Goal: Task Accomplishment & Management: Complete application form

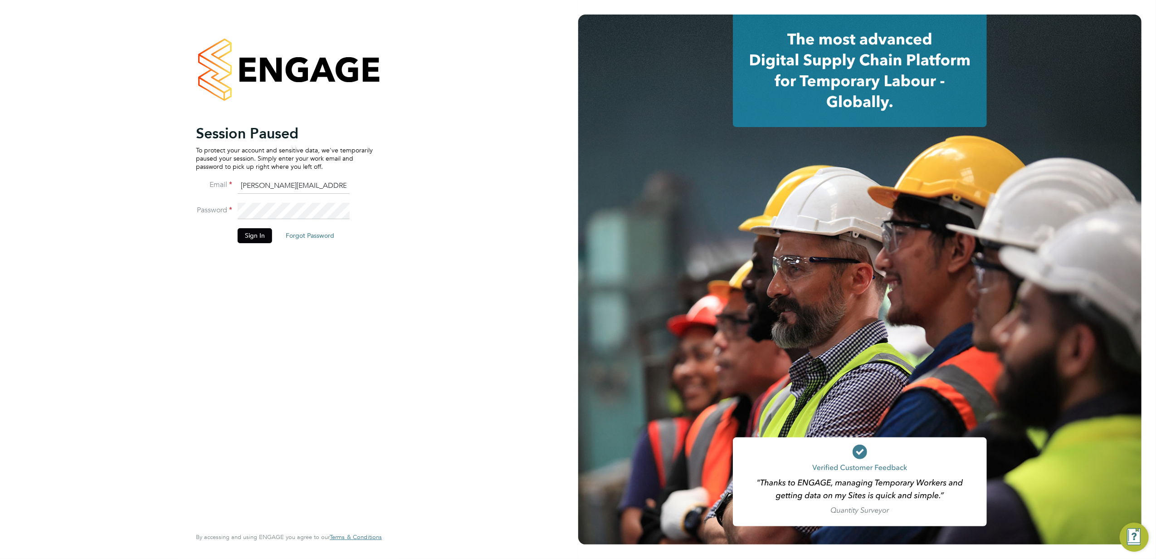
click at [258, 222] on li "Password" at bounding box center [284, 215] width 177 height 25
click at [258, 233] on button "Sign In" at bounding box center [255, 235] width 34 height 15
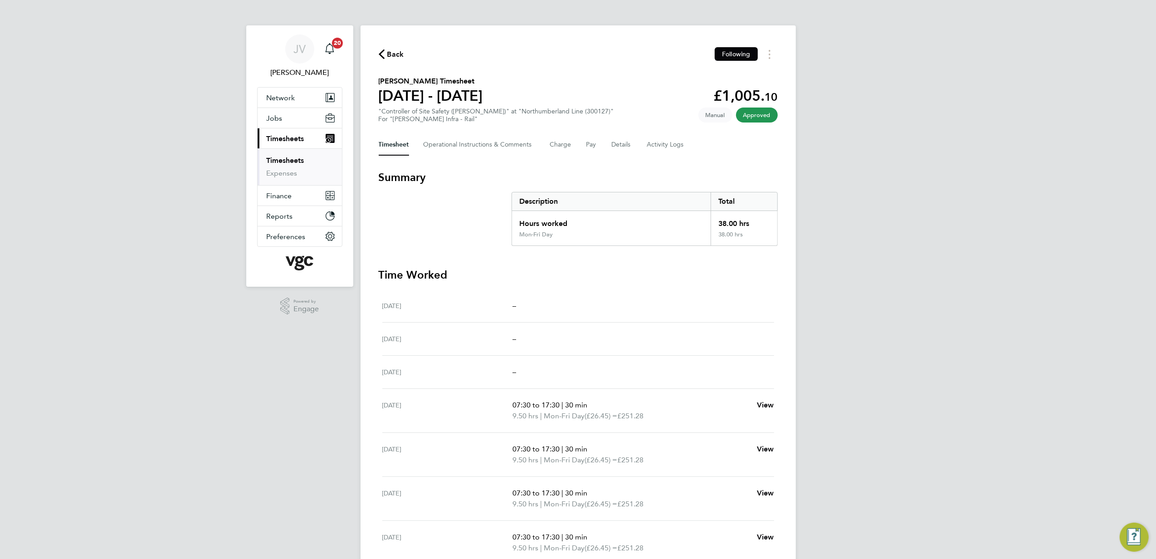
drag, startPoint x: 392, startPoint y: 51, endPoint x: 0, endPoint y: 190, distance: 415.9
click at [392, 51] on span "Back" at bounding box center [395, 54] width 17 height 11
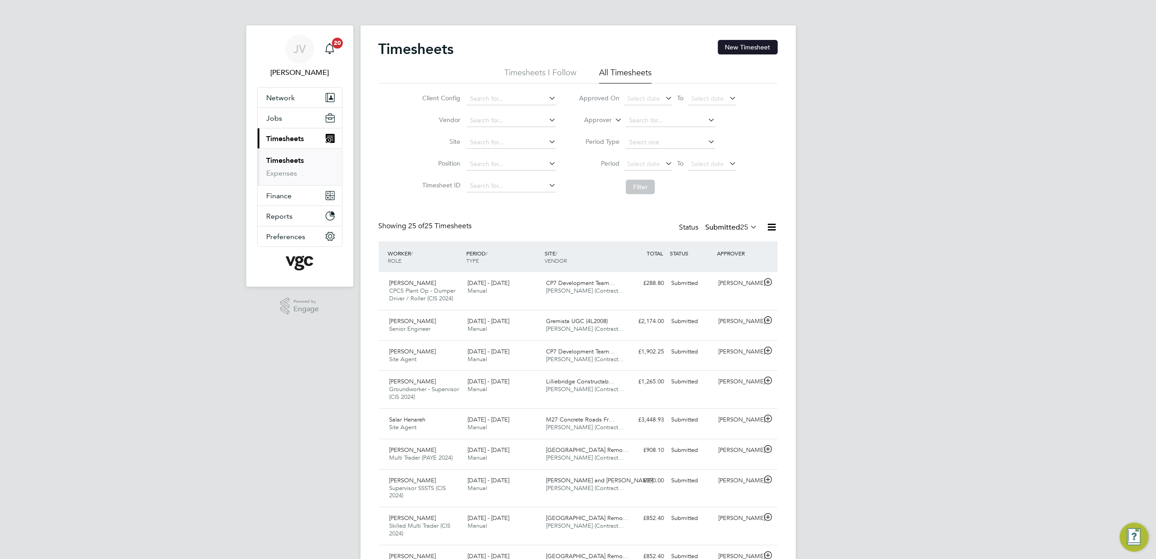
click at [737, 42] on button "New Timesheet" at bounding box center [748, 47] width 60 height 15
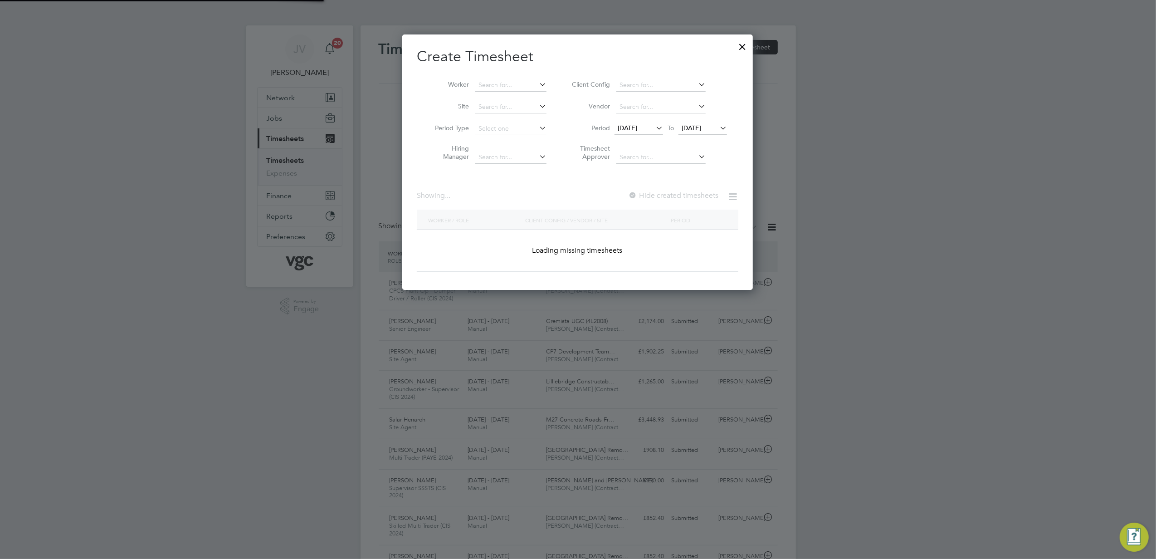
scroll to position [1777, 351]
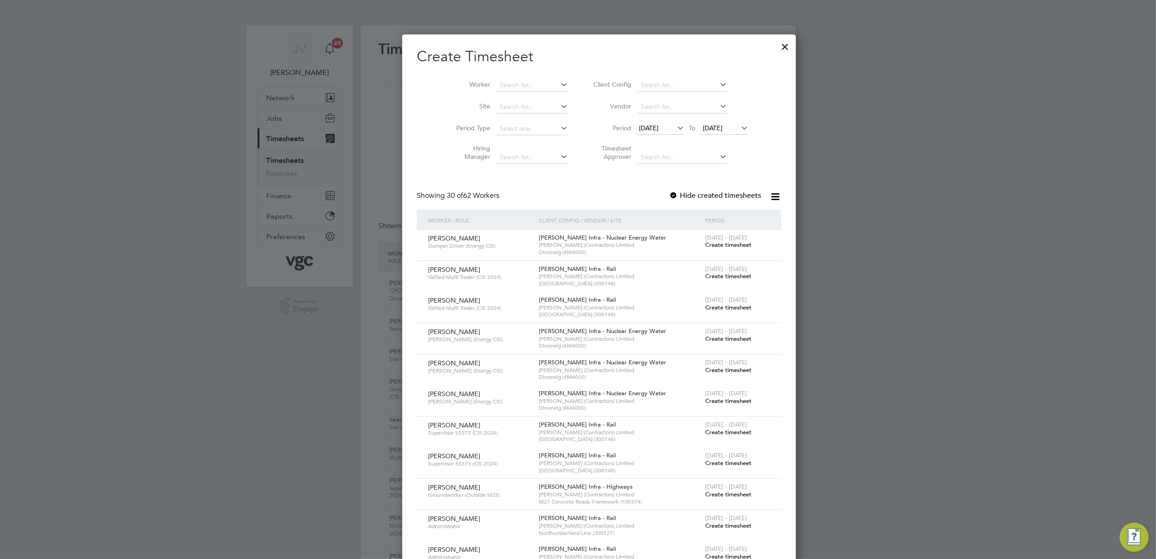
click at [641, 127] on span "[DATE]" at bounding box center [648, 128] width 19 height 8
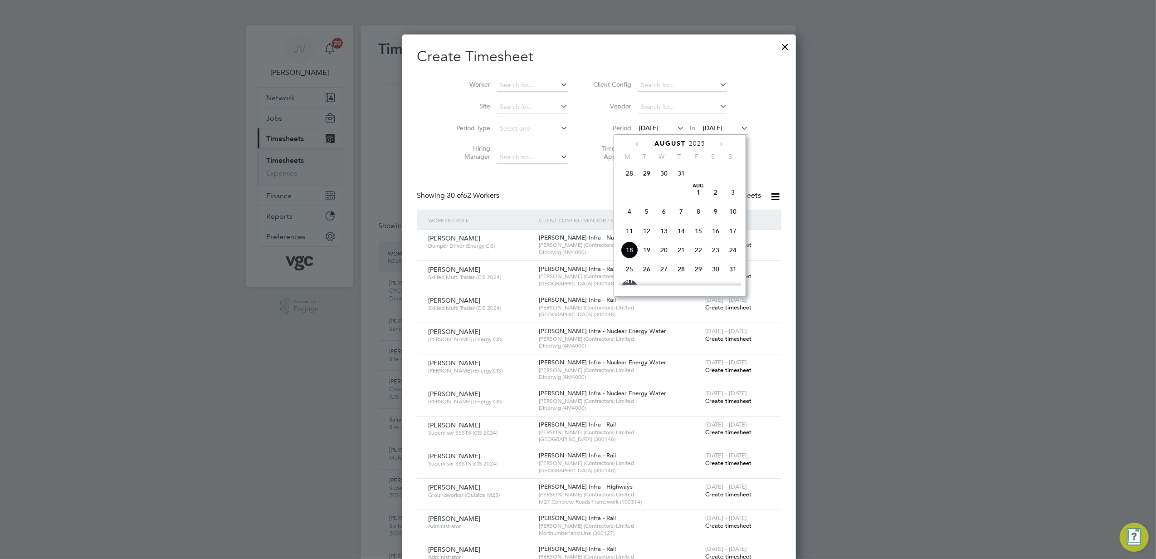
scroll to position [270, 0]
click at [697, 215] on span "[DATE]" at bounding box center [698, 213] width 17 height 17
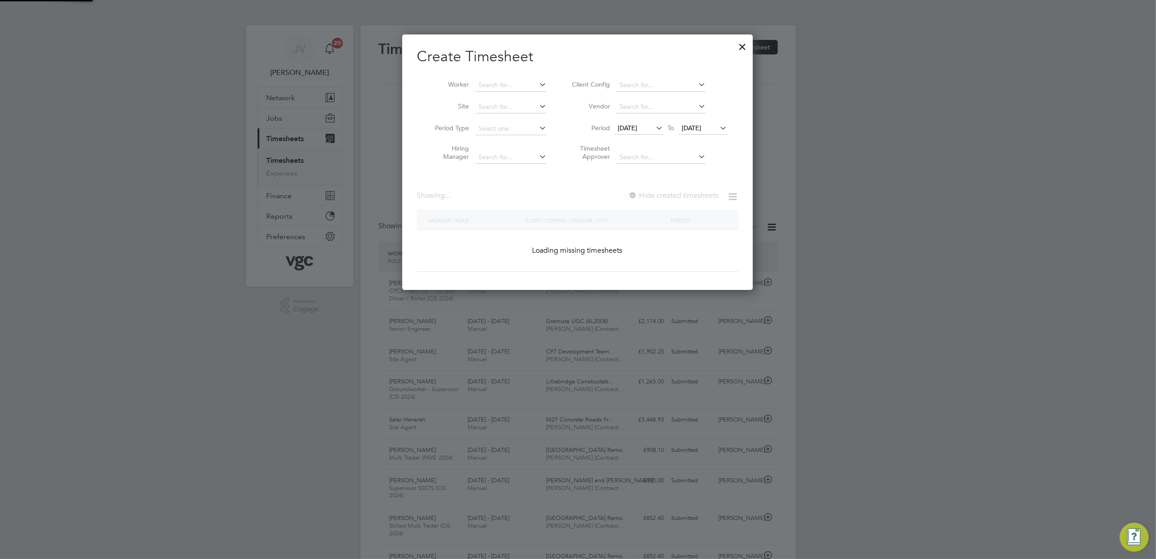
scroll to position [2779, 351]
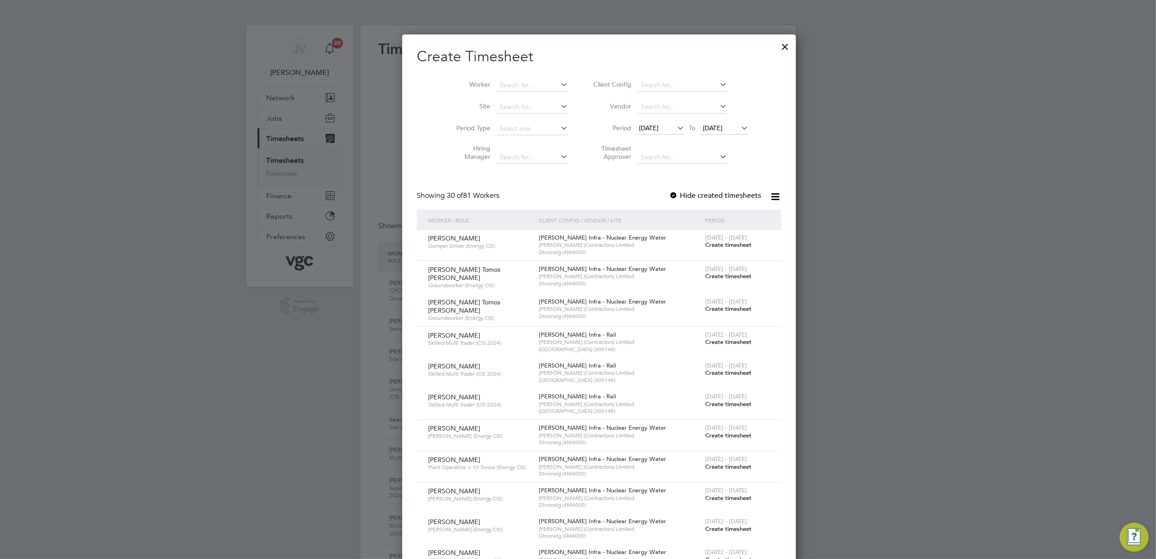
click at [704, 126] on span "[DATE]" at bounding box center [712, 128] width 19 height 8
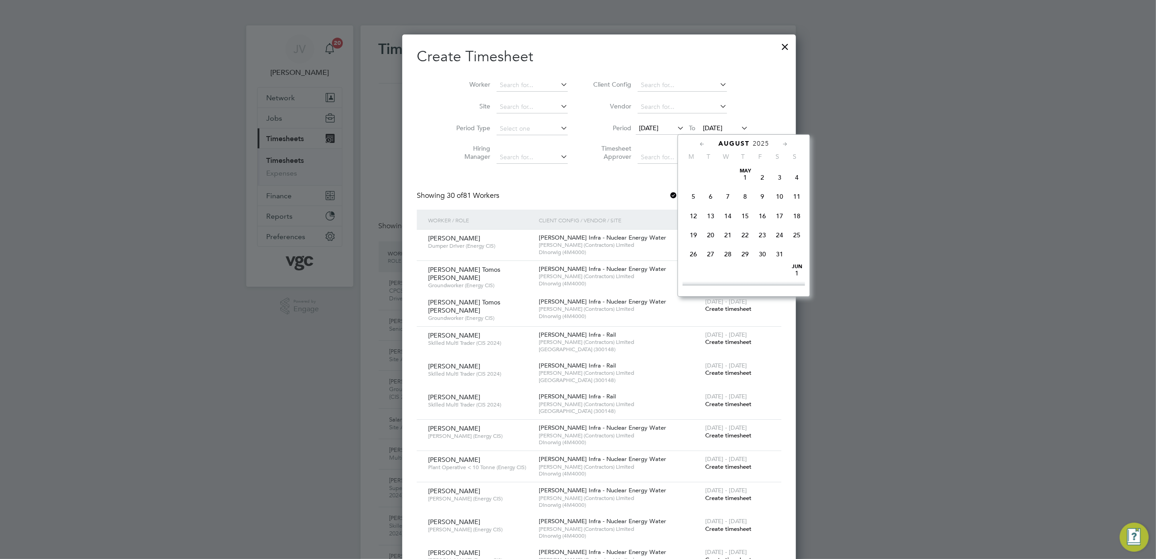
scroll to position [350, 0]
click at [521, 70] on div "Worker Site Period Type Hiring Manager Client Config Vendor Period [DATE] To [D…" at bounding box center [599, 119] width 365 height 98
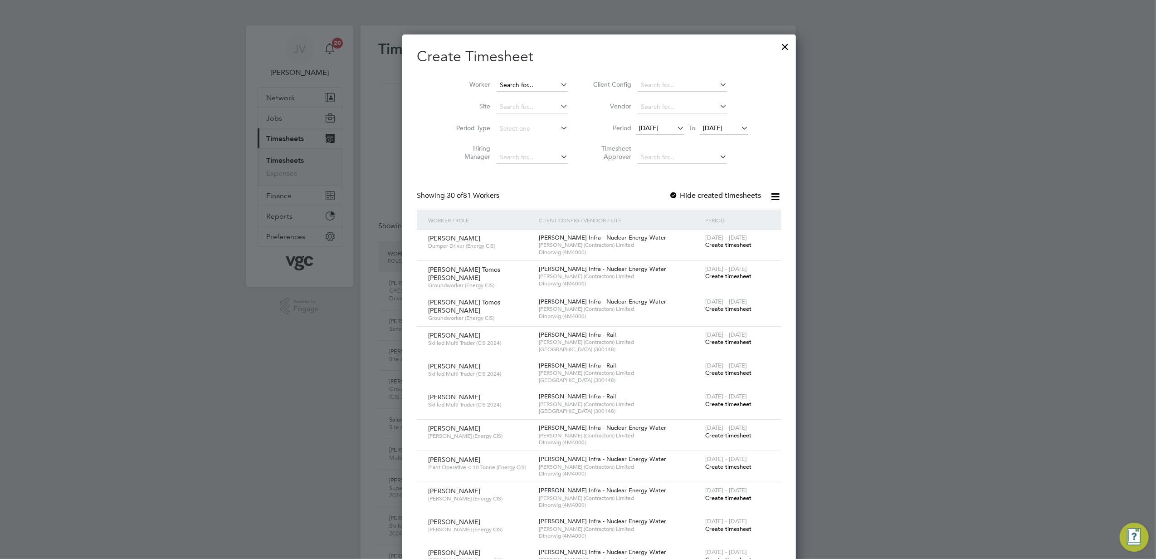
click at [506, 84] on input at bounding box center [532, 85] width 71 height 13
type input "s"
click at [531, 107] on b "Duke" at bounding box center [539, 110] width 16 height 8
type input "[PERSON_NAME]"
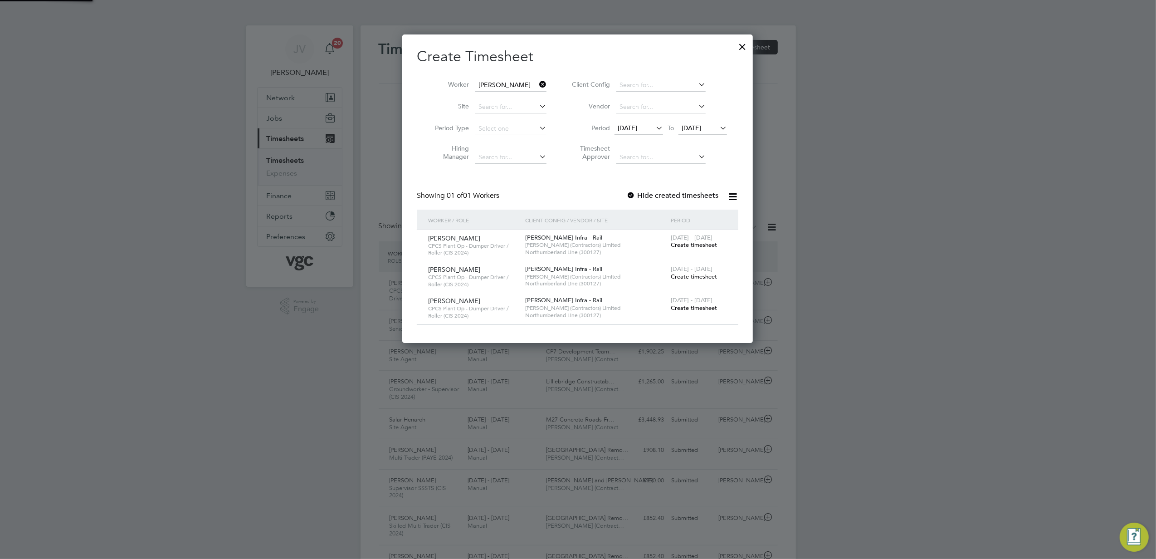
scroll to position [308, 351]
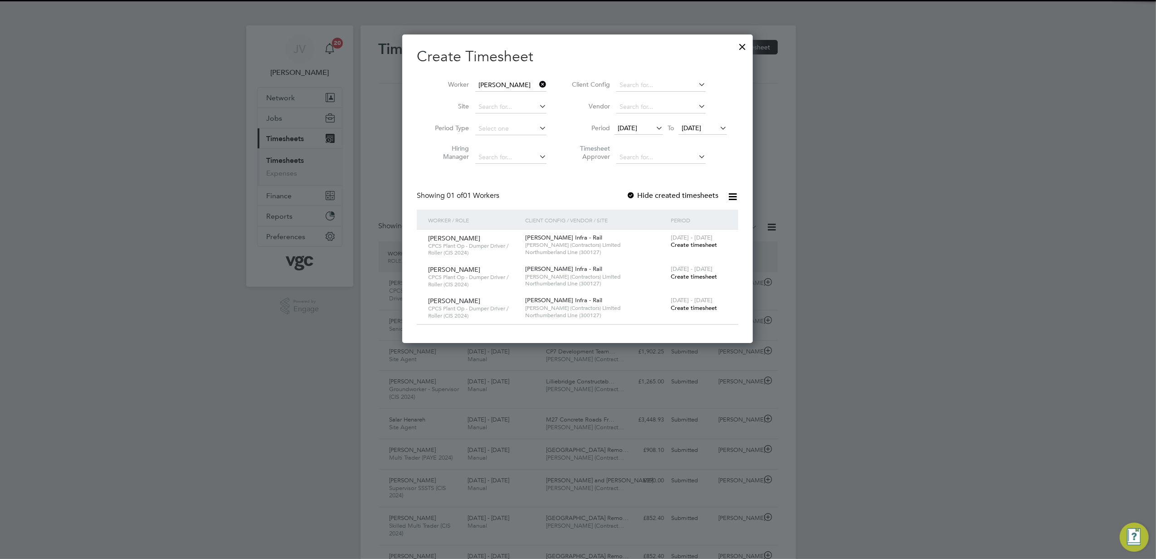
click at [643, 201] on div "Showing 01 of 01 Workers Hide created timesheets" at bounding box center [578, 200] width 322 height 19
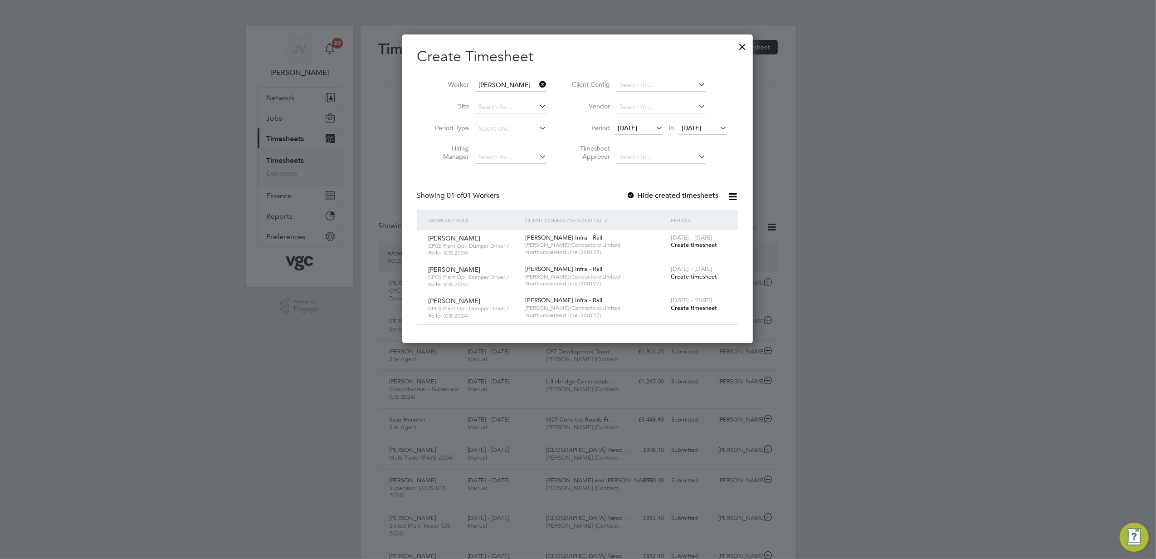
click at [643, 195] on label "Hide created timesheets" at bounding box center [672, 195] width 92 height 9
click at [648, 191] on label "Hide created timesheets" at bounding box center [672, 195] width 92 height 9
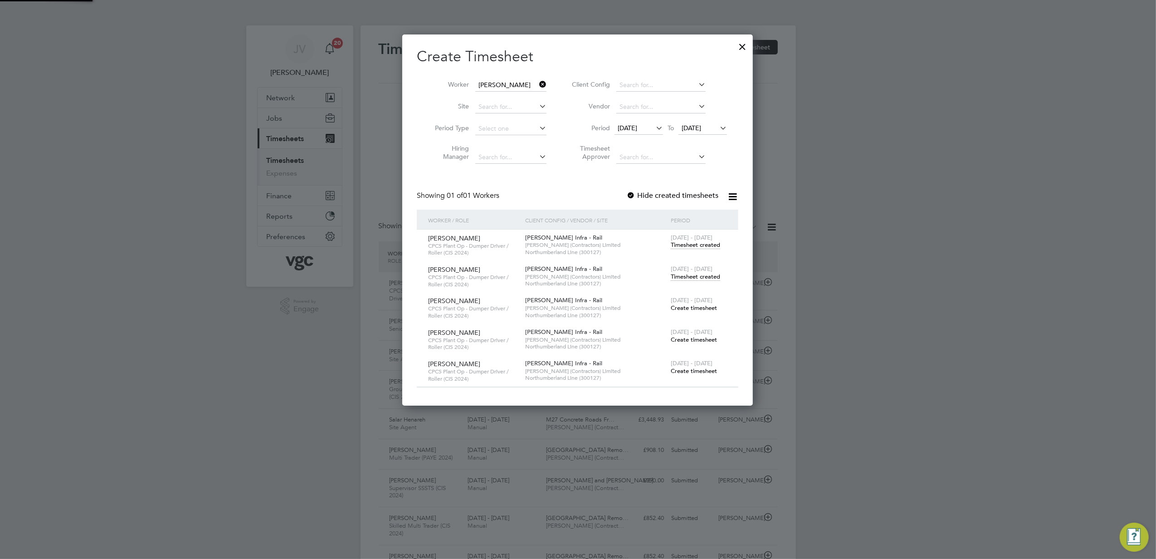
scroll to position [371, 351]
click at [659, 193] on label "Hide created timesheets" at bounding box center [672, 195] width 92 height 9
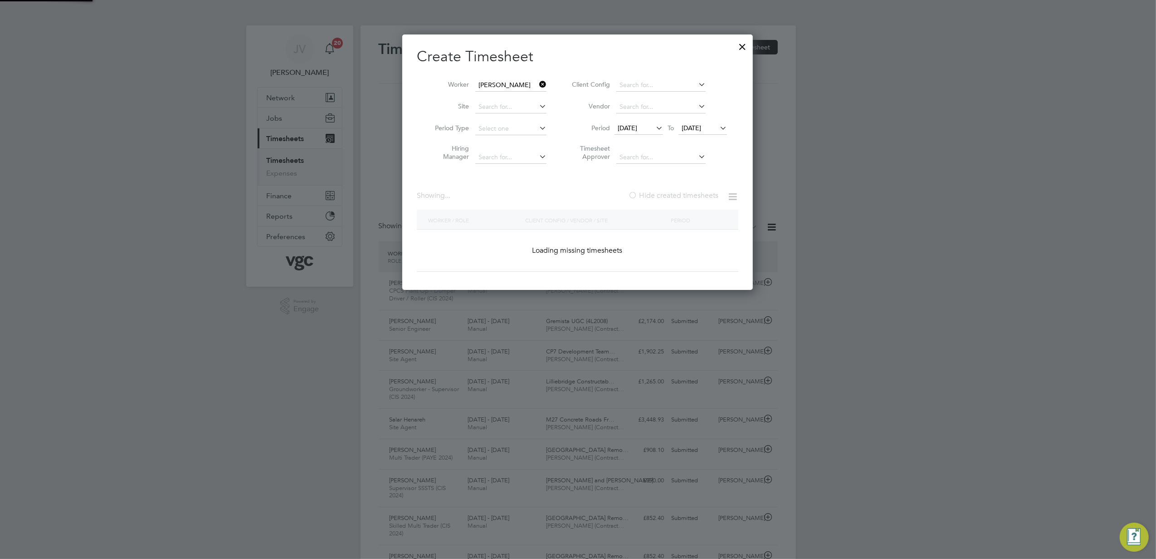
scroll to position [308, 351]
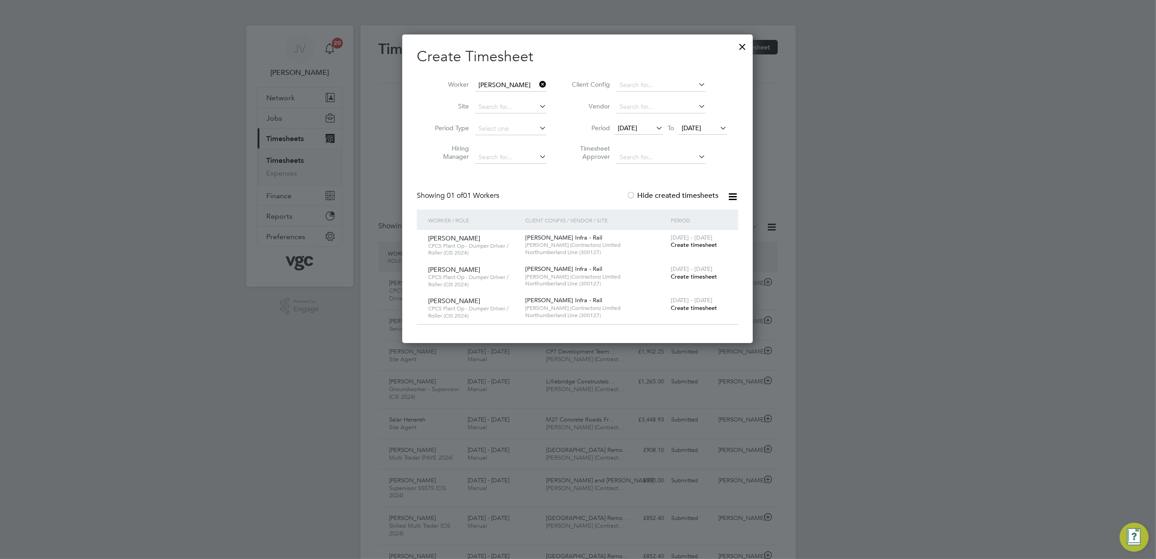
click at [635, 195] on div at bounding box center [630, 195] width 9 height 9
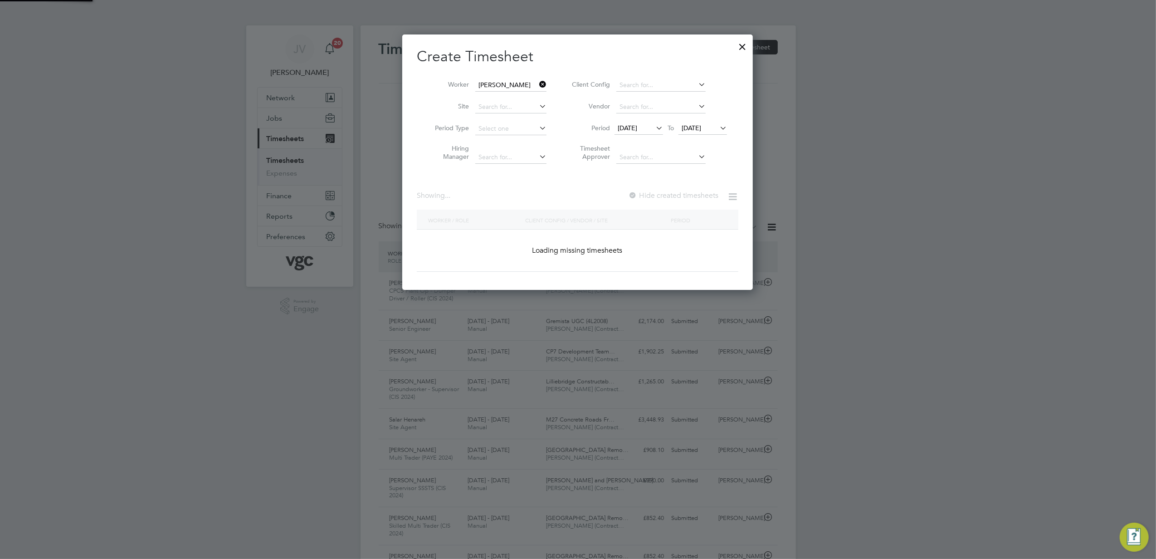
scroll to position [371, 351]
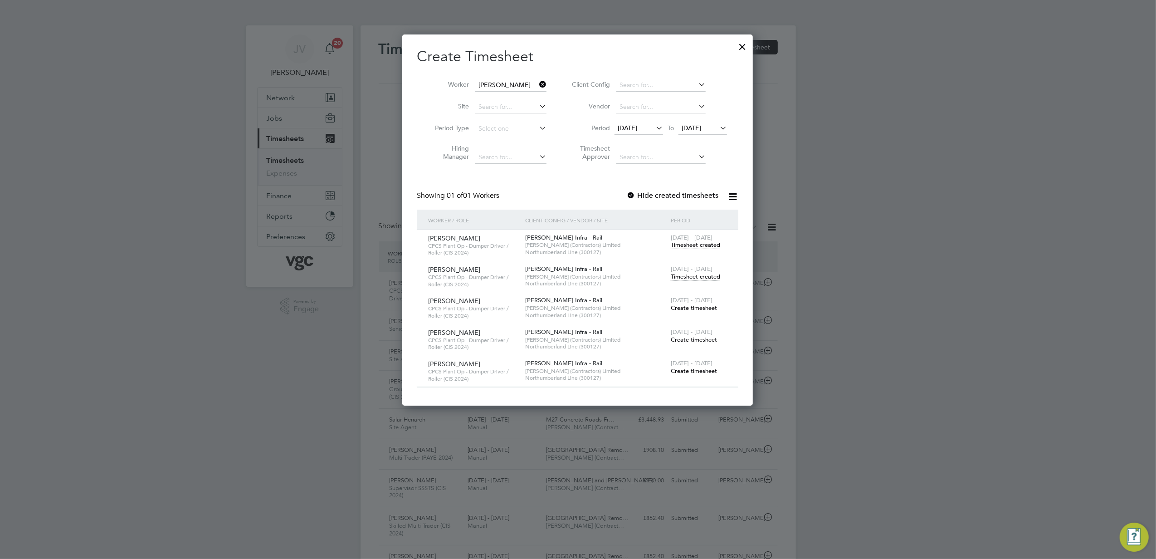
click at [702, 242] on span "Timesheet created" at bounding box center [695, 245] width 49 height 8
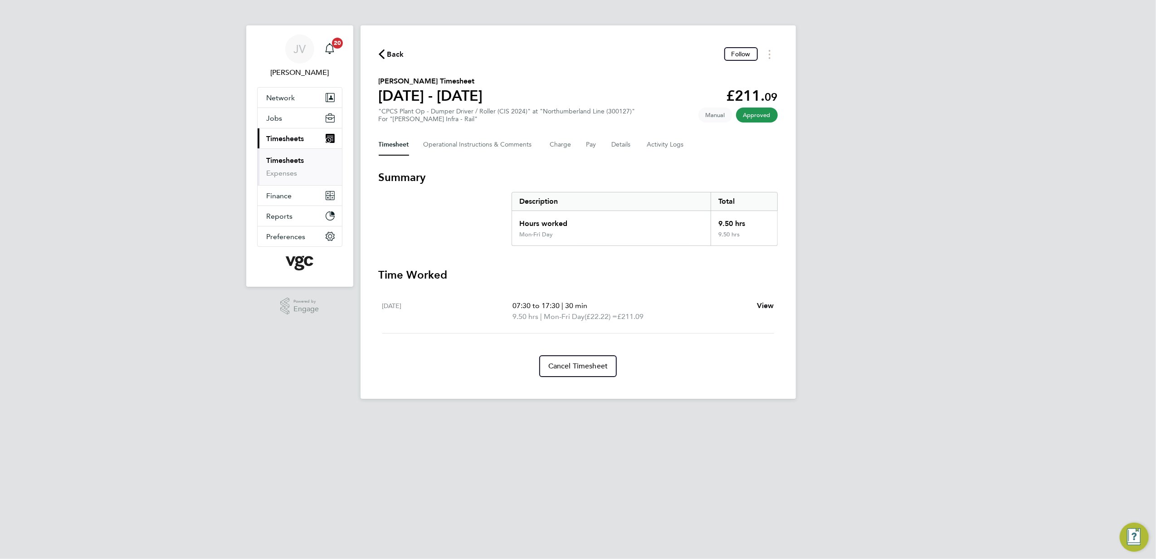
click at [381, 51] on icon "button" at bounding box center [382, 54] width 6 height 10
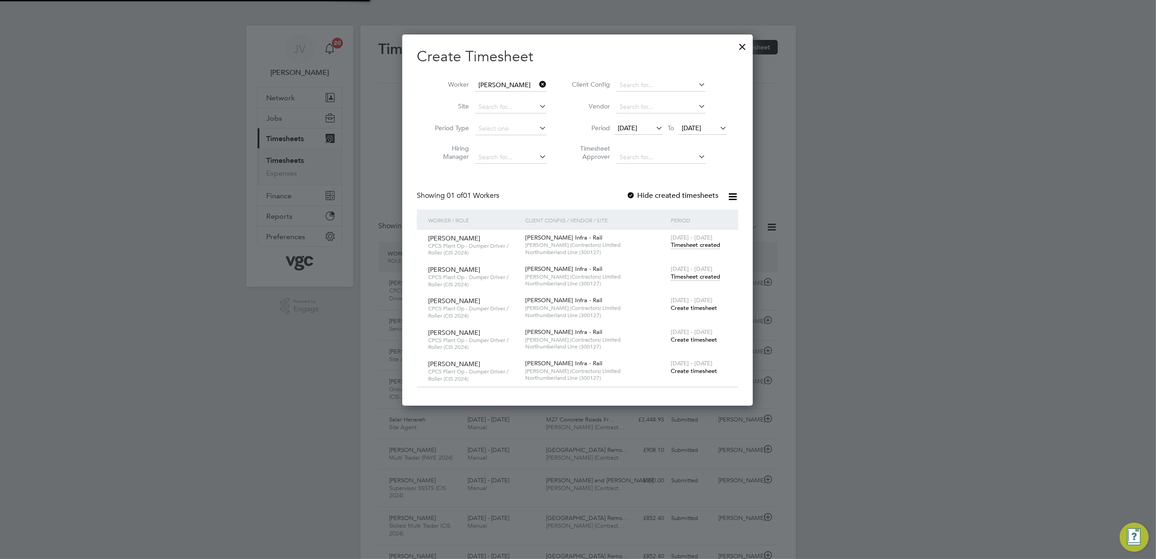
scroll to position [5, 5]
click at [698, 276] on span "Timesheet created" at bounding box center [695, 277] width 49 height 8
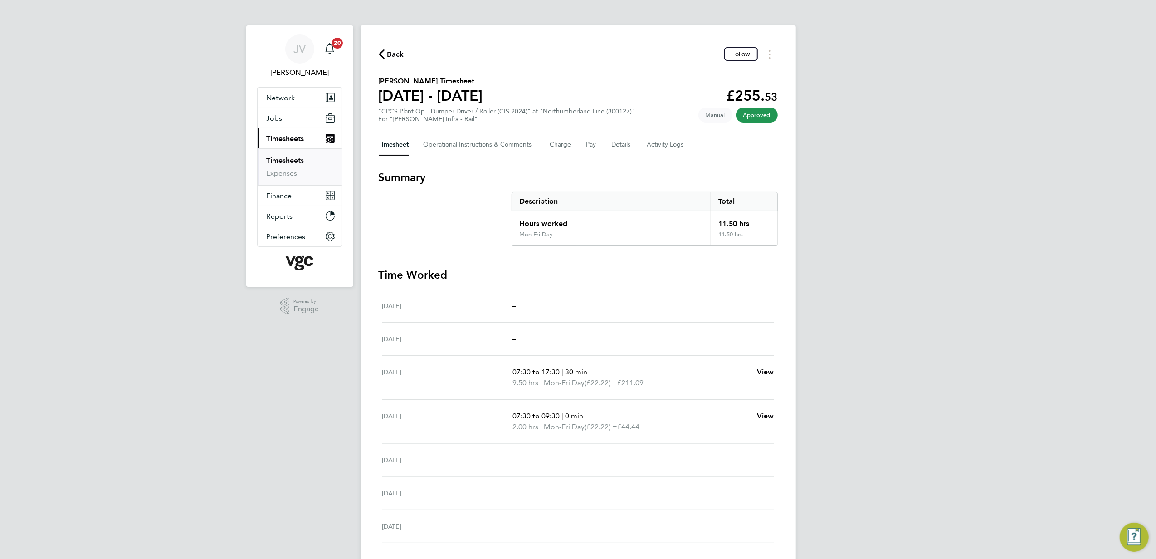
click at [389, 54] on span "Back" at bounding box center [395, 54] width 17 height 11
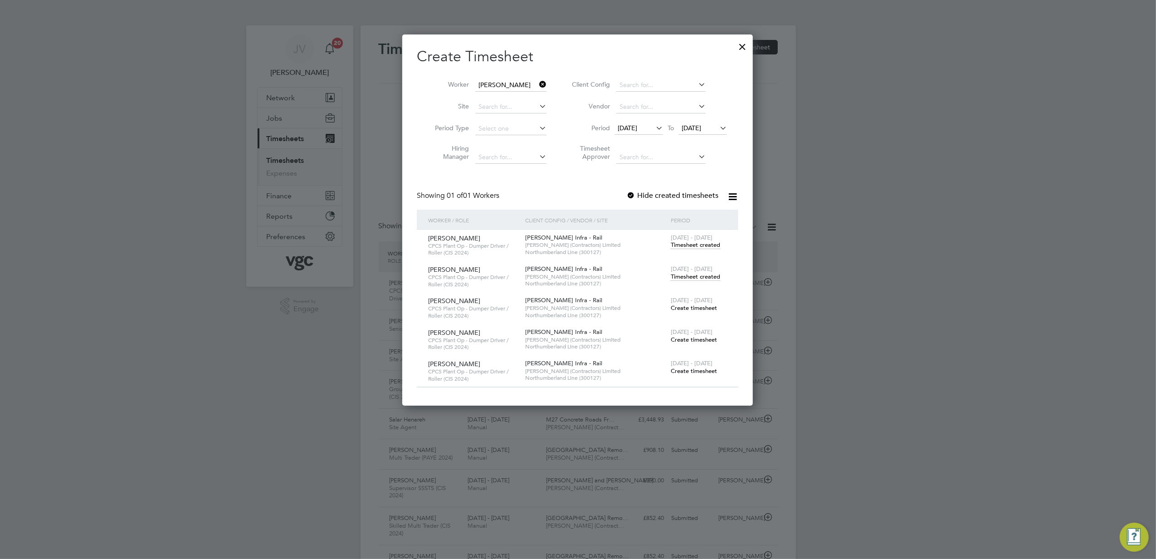
click at [702, 277] on span "Timesheet created" at bounding box center [695, 277] width 49 height 8
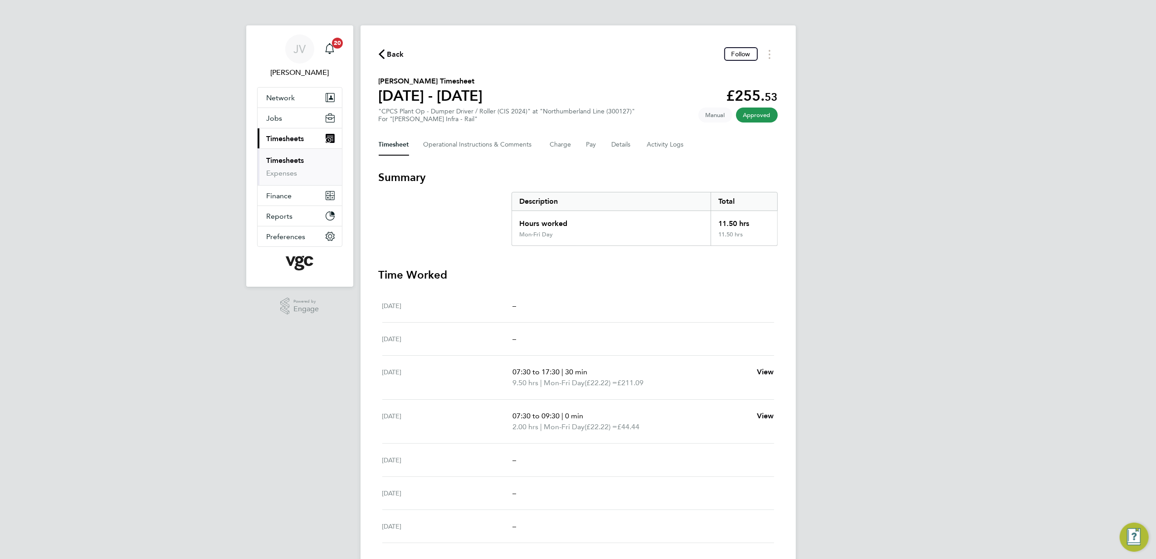
click at [994, 167] on div "JV [PERSON_NAME] Notifications 20 Applications: Network Team Members Businesses…" at bounding box center [578, 311] width 1156 height 623
click at [741, 297] on div "[DATE] –" at bounding box center [578, 305] width 392 height 33
